Goal: Book appointment/travel/reservation

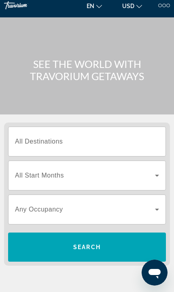
click at [82, 143] on input "Destination All Destinations" at bounding box center [87, 142] width 144 height 10
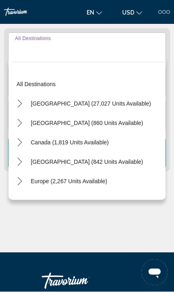
scroll to position [101, 0]
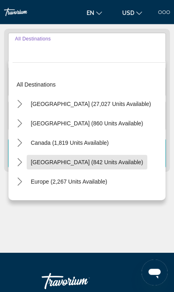
click at [98, 164] on span "[GEOGRAPHIC_DATA] (842 units available)" at bounding box center [87, 162] width 112 height 6
type input "**********"
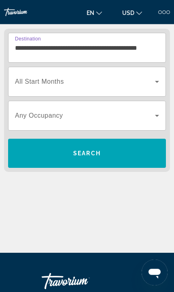
click at [147, 83] on span "Search widget" at bounding box center [85, 82] width 140 height 10
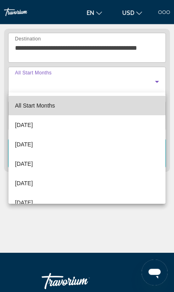
click at [94, 107] on mat-option "All Start Months" at bounding box center [86, 105] width 157 height 19
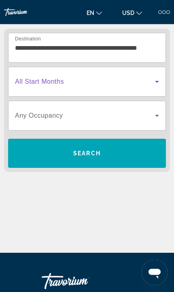
click at [146, 117] on span "Search widget" at bounding box center [85, 116] width 140 height 10
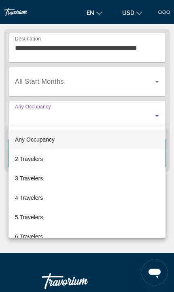
click at [73, 160] on mat-option "2 Travelers" at bounding box center [86, 158] width 157 height 19
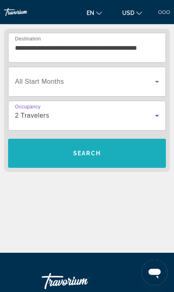
click at [94, 157] on span "Search" at bounding box center [86, 152] width 157 height 19
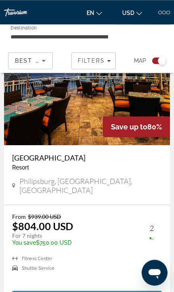
scroll to position [258, 0]
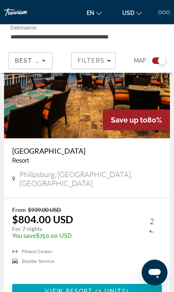
click at [156, 217] on div "From $939.00 USD $804.00 USD For 7 nights You save $750.00 USD temp 2 [GEOGRAPH…" at bounding box center [86, 241] width 149 height 71
click at [151, 226] on div "From $939.00 USD $804.00 USD For 7 nights You save $750.00 USD temp 2" at bounding box center [82, 225] width 141 height 38
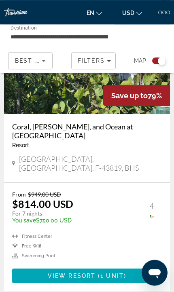
scroll to position [2172, 0]
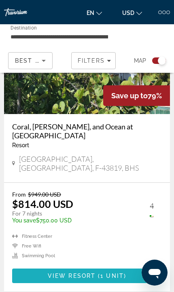
click at [121, 272] on span "1 unit" at bounding box center [111, 275] width 23 height 6
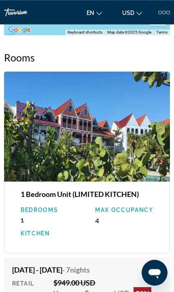
scroll to position [1563, 0]
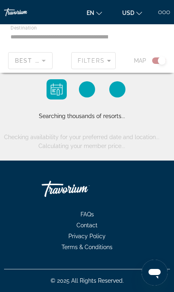
scroll to position [50, 0]
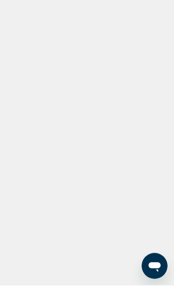
scroll to position [7, 0]
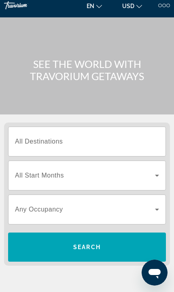
click at [111, 139] on input "Destination All Destinations" at bounding box center [87, 142] width 144 height 10
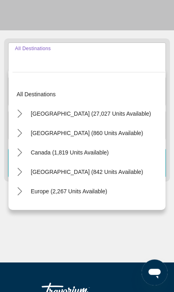
scroll to position [101, 0]
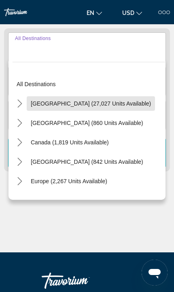
click at [101, 108] on span "Select destination: United States (27,027 units available)" at bounding box center [91, 103] width 128 height 19
type input "**********"
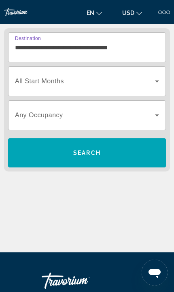
click at [154, 85] on icon "Search widget" at bounding box center [157, 81] width 10 height 10
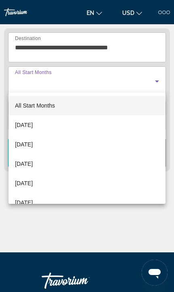
scroll to position [0, 0]
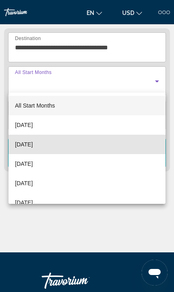
click at [92, 144] on mat-option "[DATE]" at bounding box center [86, 143] width 157 height 19
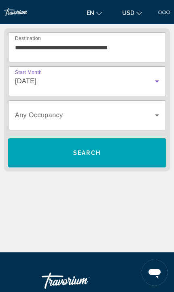
click at [118, 117] on span "Search widget" at bounding box center [85, 115] width 140 height 10
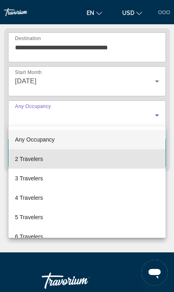
click at [91, 158] on mat-option "2 Travelers" at bounding box center [86, 158] width 157 height 19
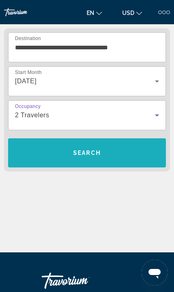
click at [96, 148] on span "Search" at bounding box center [86, 152] width 157 height 19
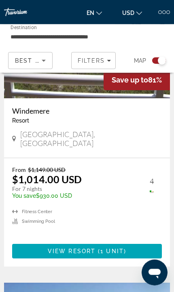
scroll to position [1512, 0]
